Goal: Task Accomplishment & Management: Manage account settings

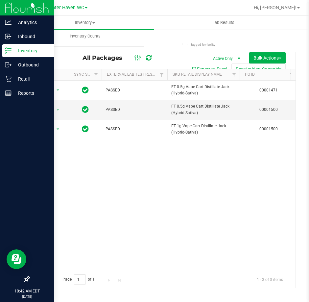
click at [6, 53] on icon at bounding box center [8, 50] width 7 height 7
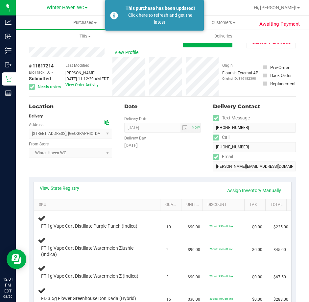
drag, startPoint x: 284, startPoint y: 8, endPoint x: 284, endPoint y: 12, distance: 4.0
click at [284, 8] on span "Hi, [PERSON_NAME]!" at bounding box center [275, 7] width 43 height 5
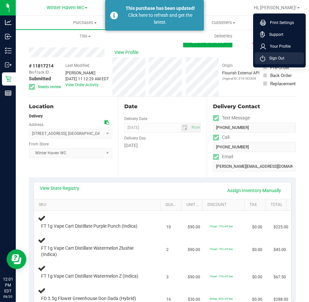
click at [278, 62] on li "Sign Out" at bounding box center [279, 58] width 49 height 12
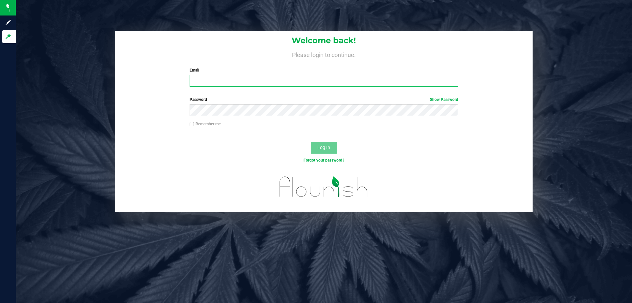
click at [221, 81] on input "Email" at bounding box center [324, 81] width 268 height 12
type input "[EMAIL_ADDRESS][DOMAIN_NAME]"
click at [309, 142] on button "Log In" at bounding box center [324, 148] width 26 height 12
